Goal: Information Seeking & Learning: Learn about a topic

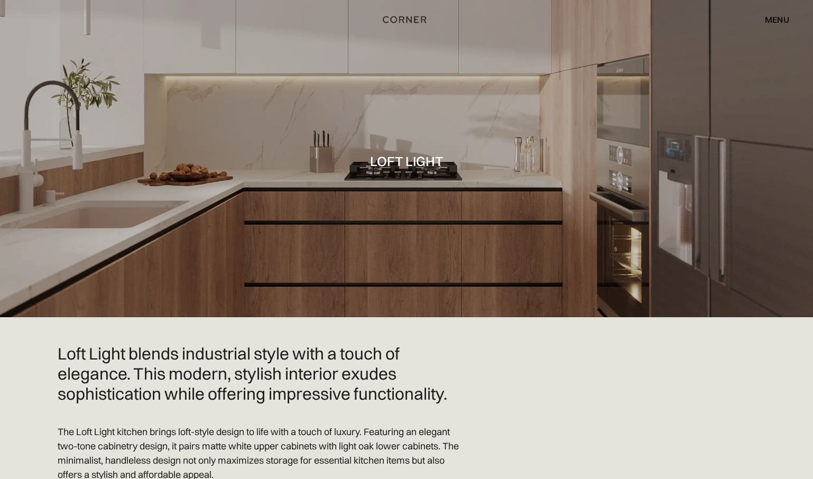
click at [685, 22] on div "menu" at bounding box center [777, 19] width 24 height 8
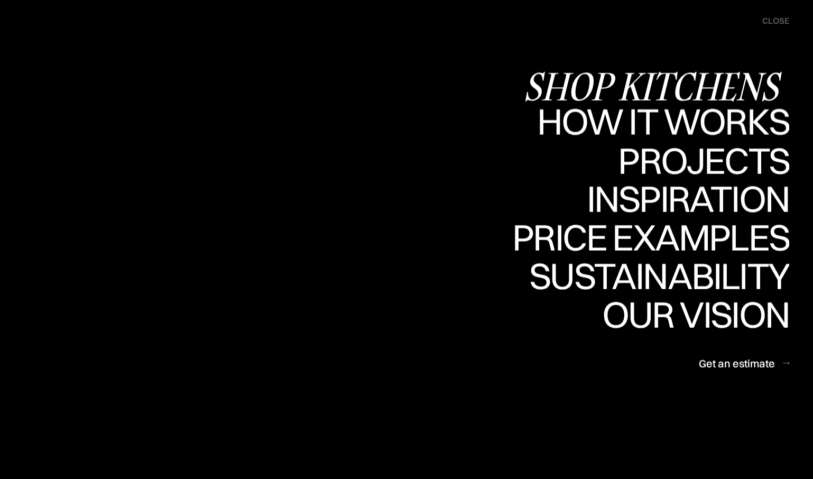
click at [638, 87] on div "Shop Kitchens" at bounding box center [656, 86] width 266 height 37
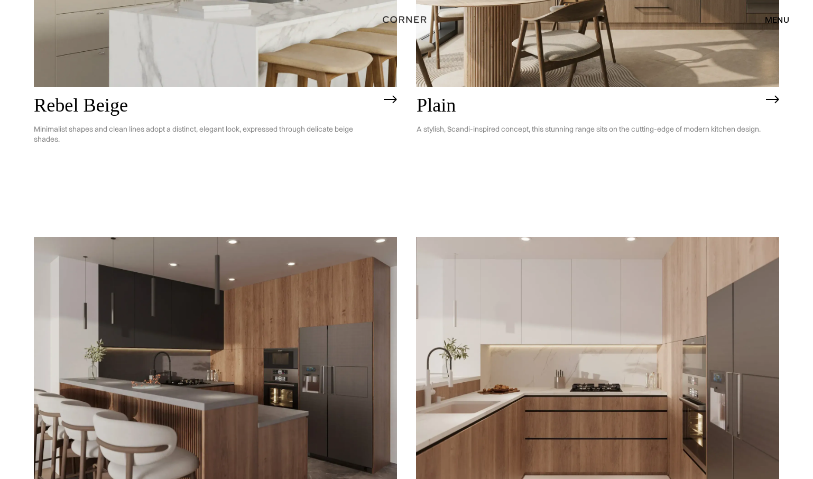
scroll to position [2773, 0]
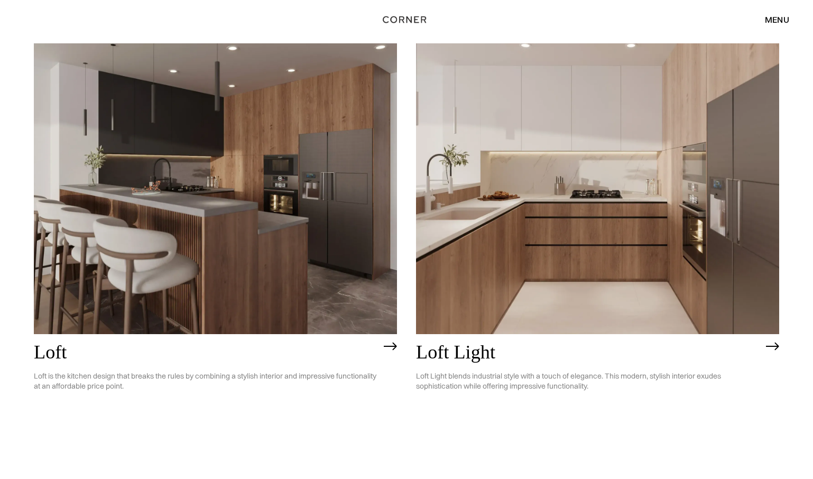
click at [183, 165] on img at bounding box center [215, 188] width 363 height 291
click at [623, 196] on img at bounding box center [597, 188] width 363 height 291
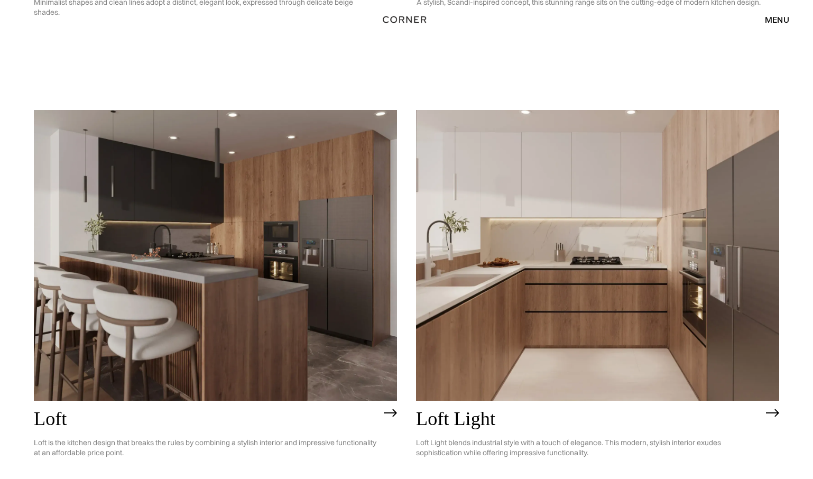
scroll to position [2703, 0]
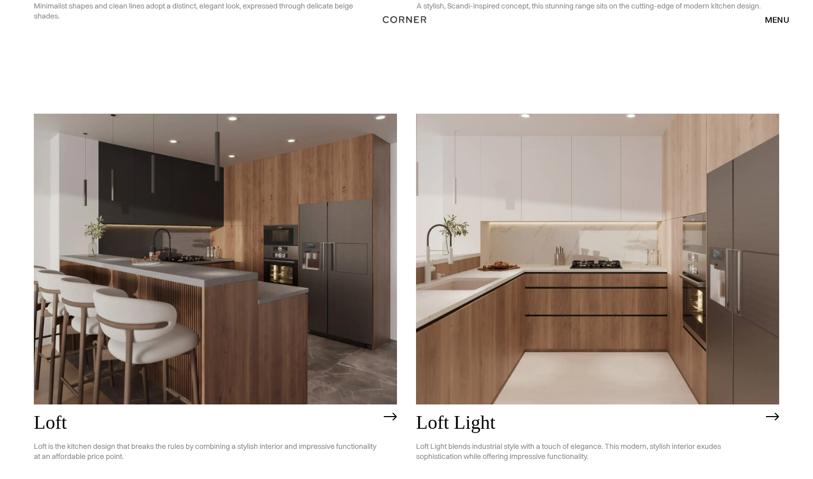
click at [771, 412] on img at bounding box center [772, 416] width 13 height 8
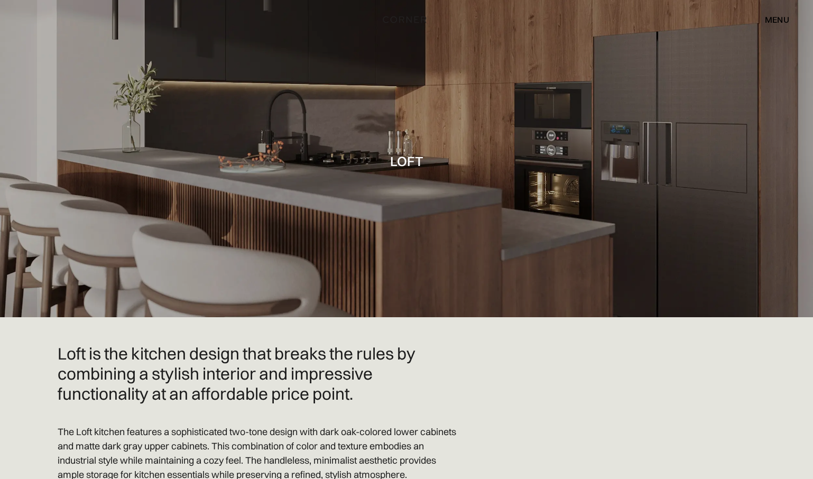
click at [413, 172] on div "Loft" at bounding box center [406, 158] width 33 height 30
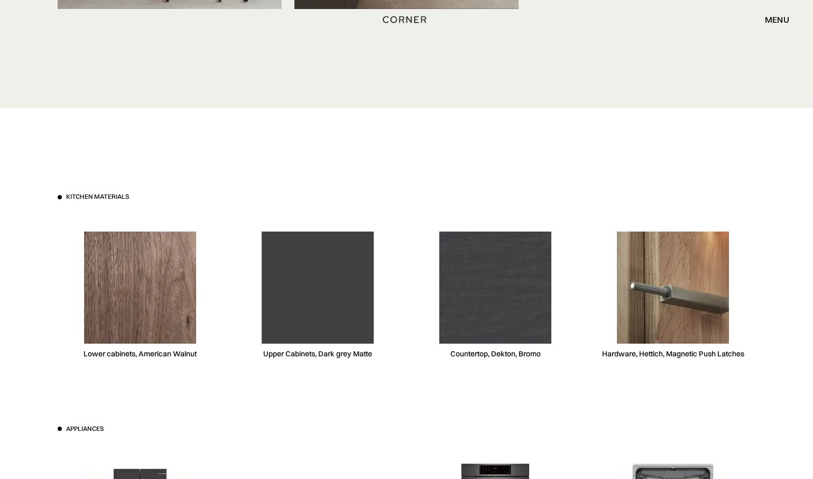
scroll to position [3919, 0]
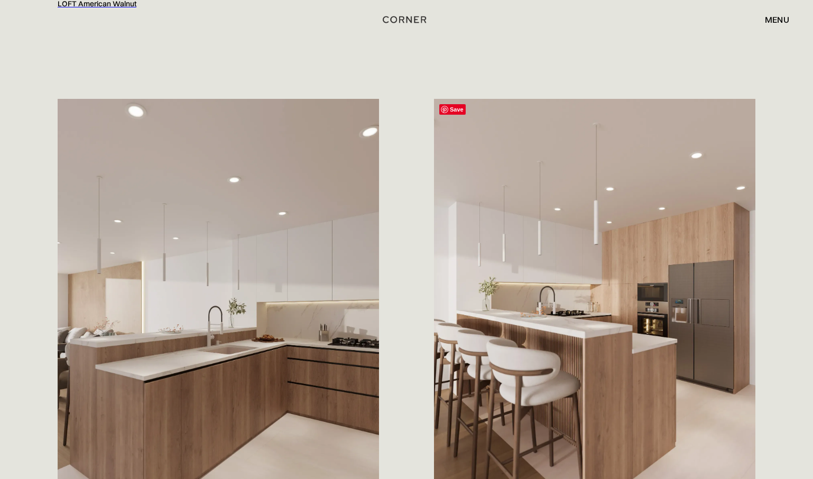
scroll to position [1401, 0]
